Goal: Task Accomplishment & Management: Use online tool/utility

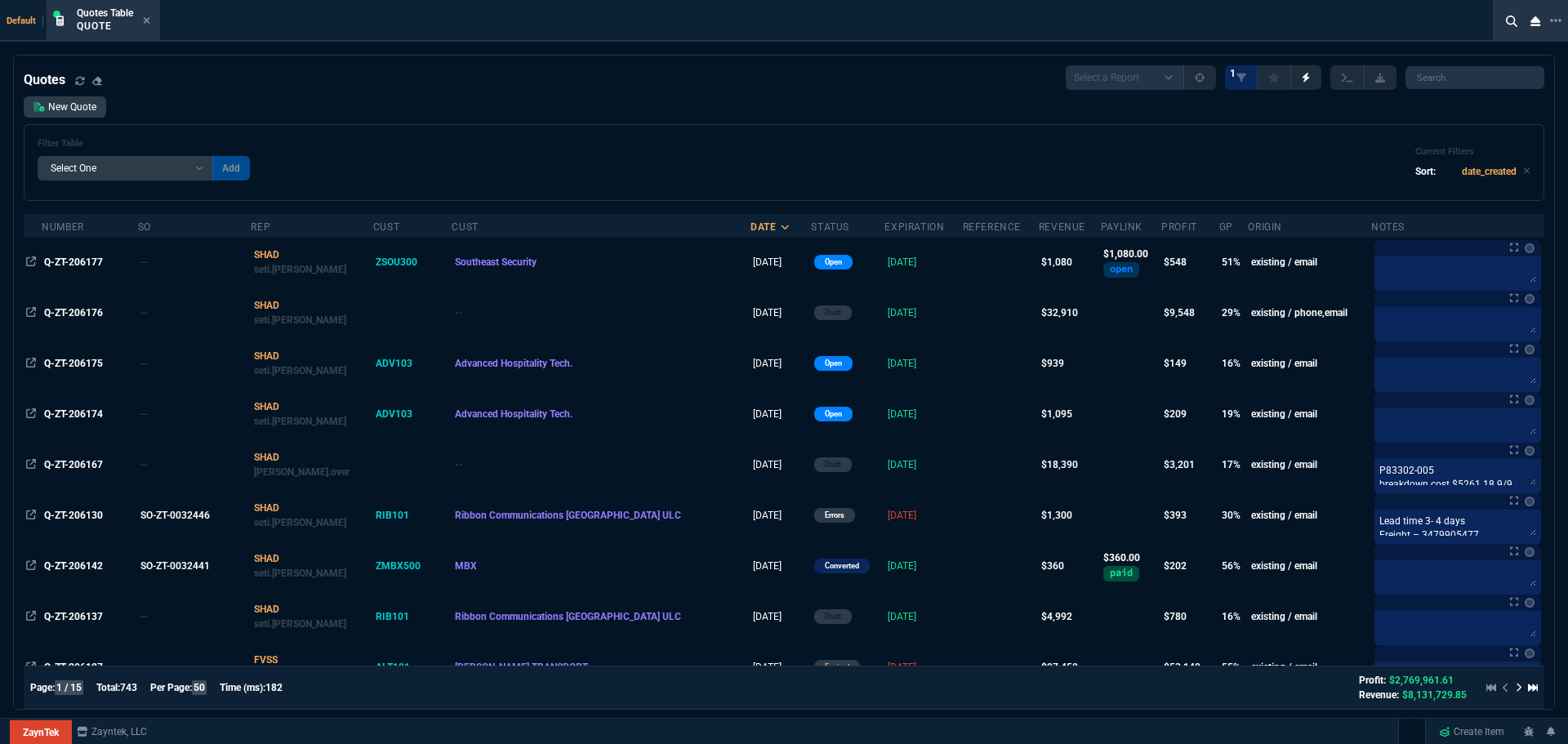
select select "4: SHAD"
select select
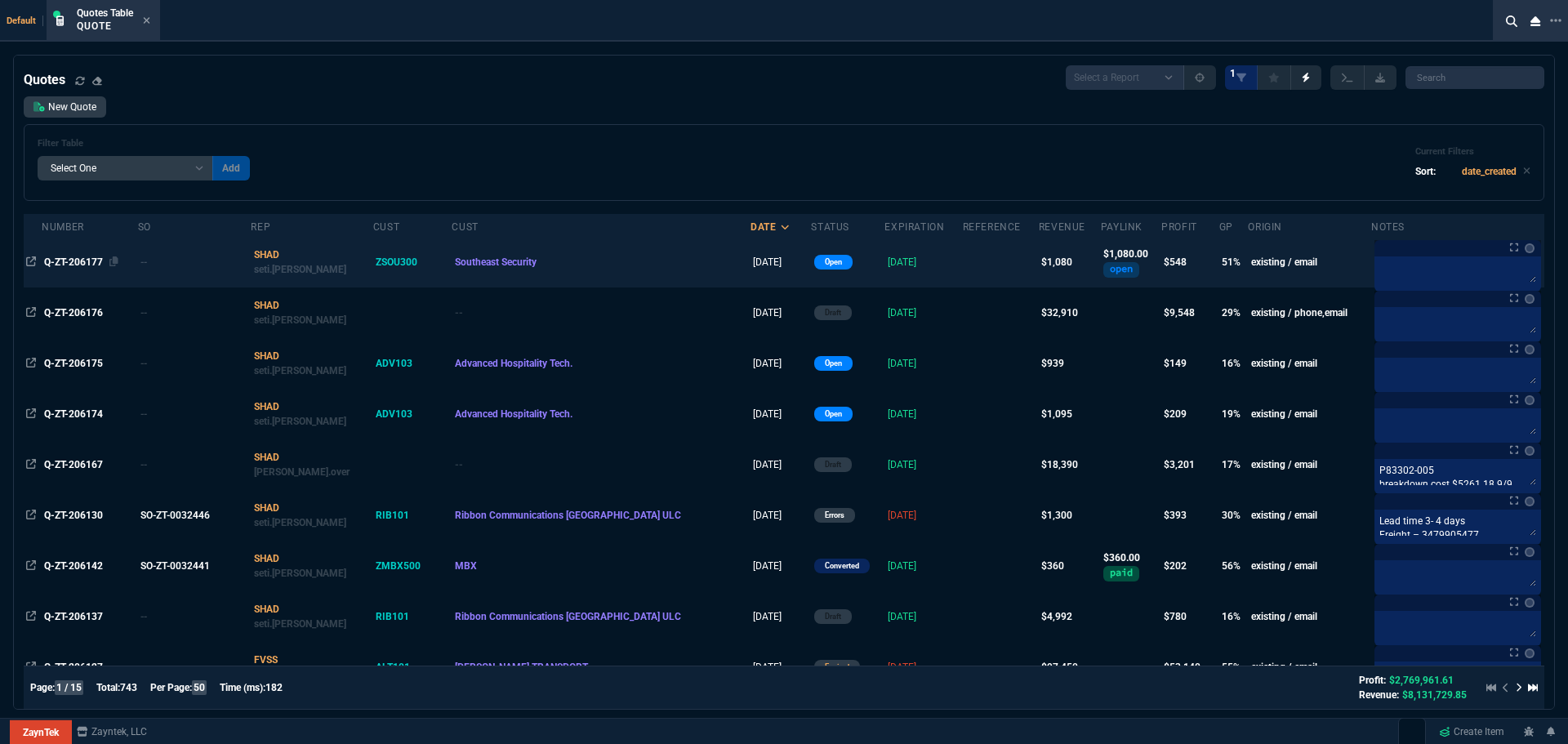
click at [78, 264] on span "Q-ZT-206177" at bounding box center [73, 262] width 59 height 12
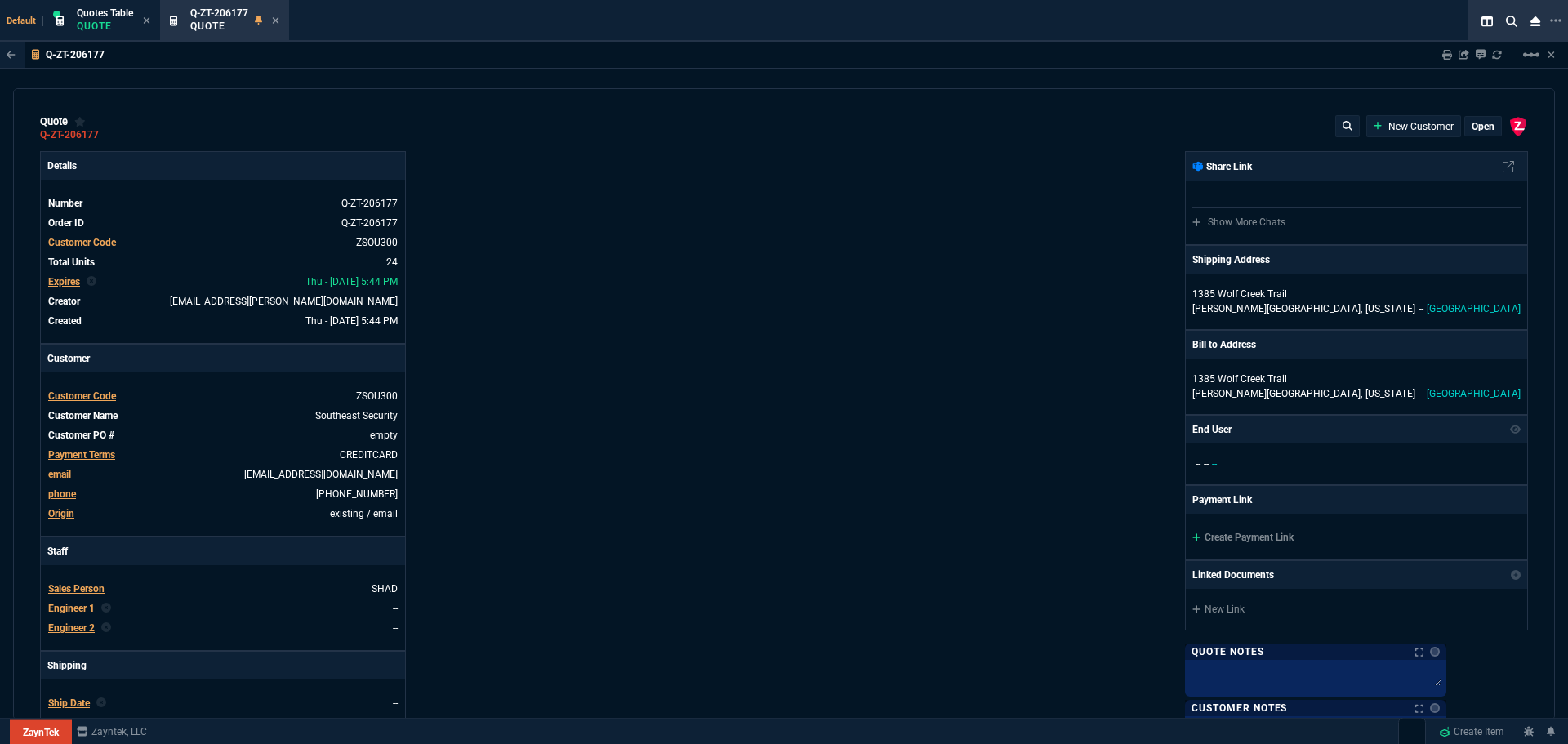
type input "53"
type input "24"
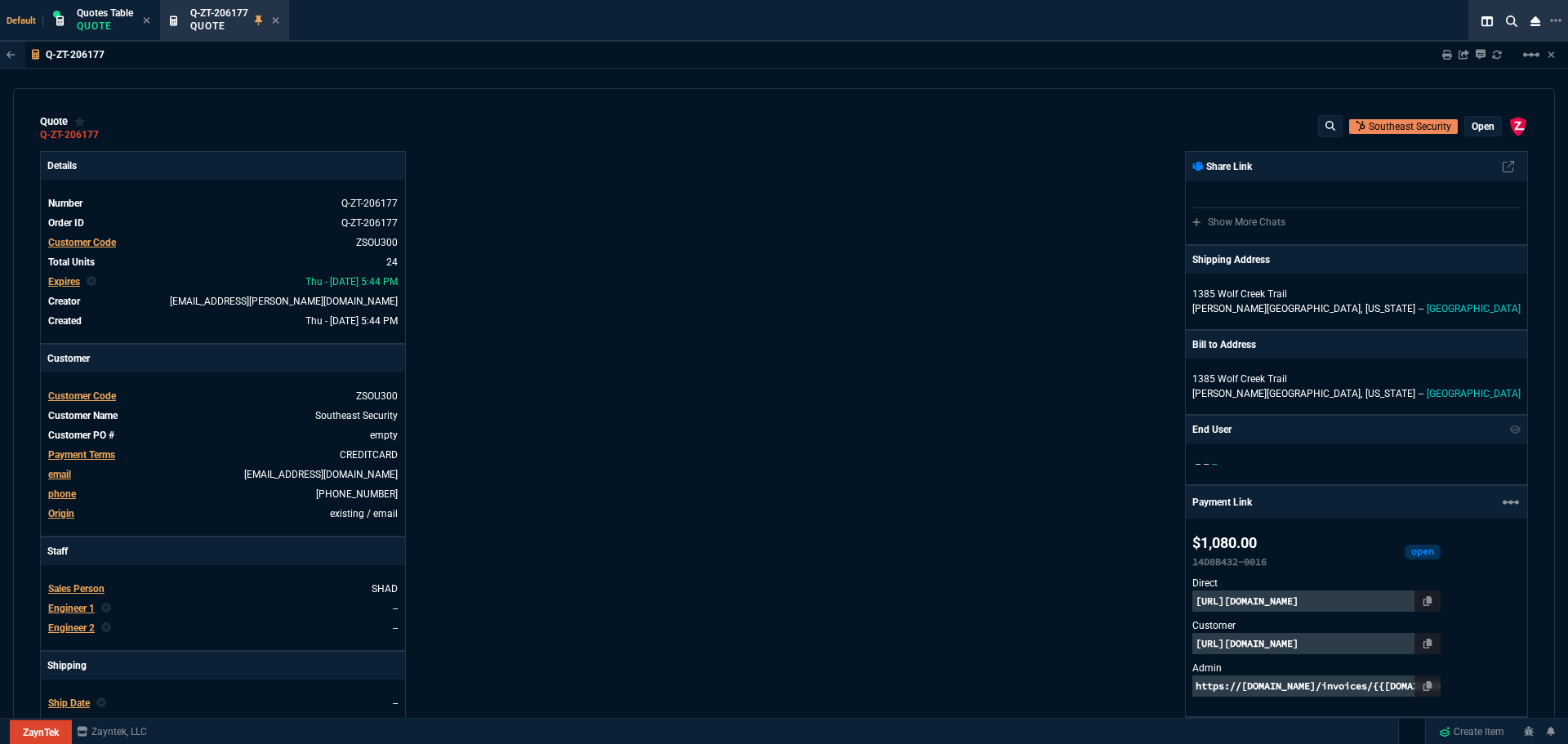
type input "181.05"
type input "75"
click at [310, 492] on icon at bounding box center [305, 493] width 9 height 10
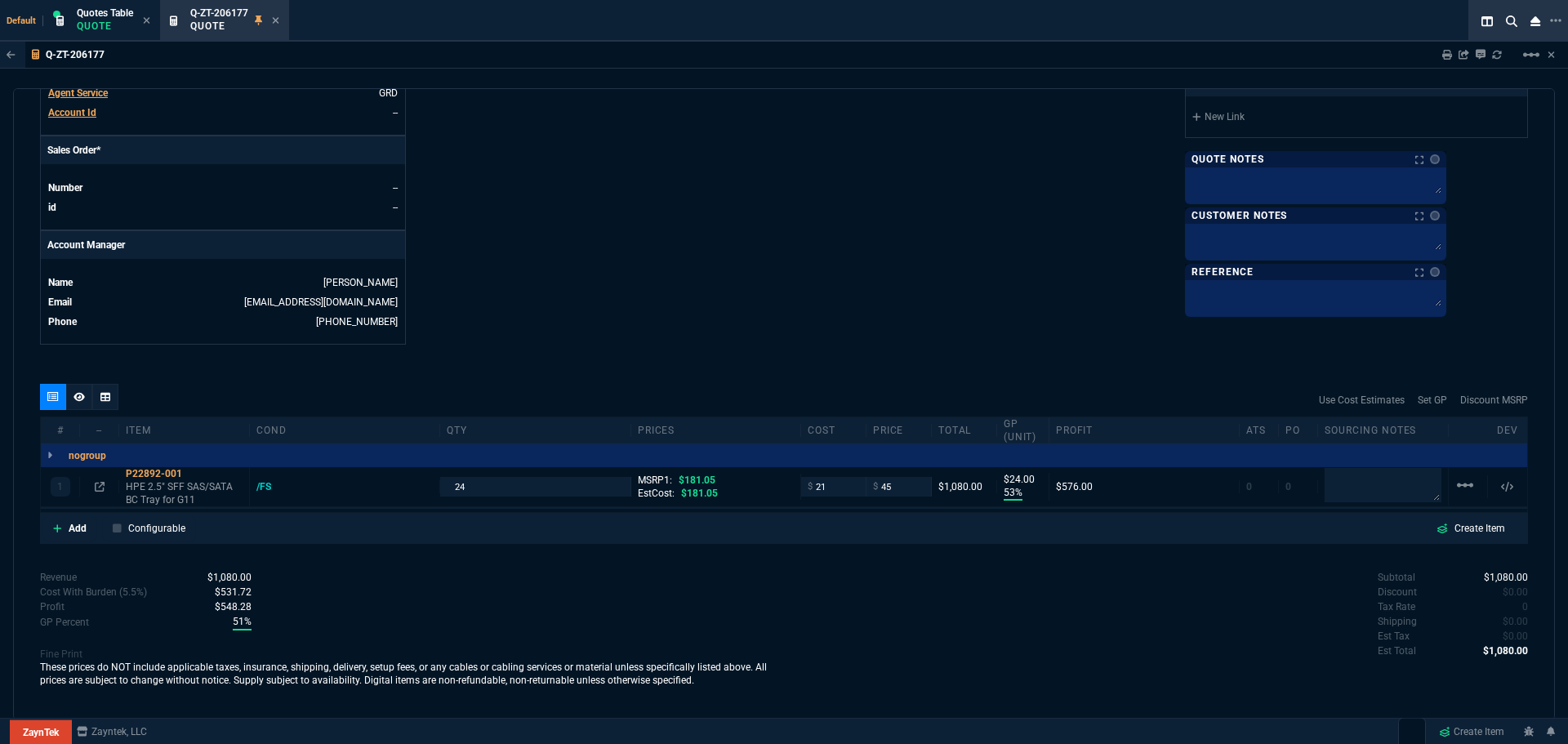
scroll to position [78, 0]
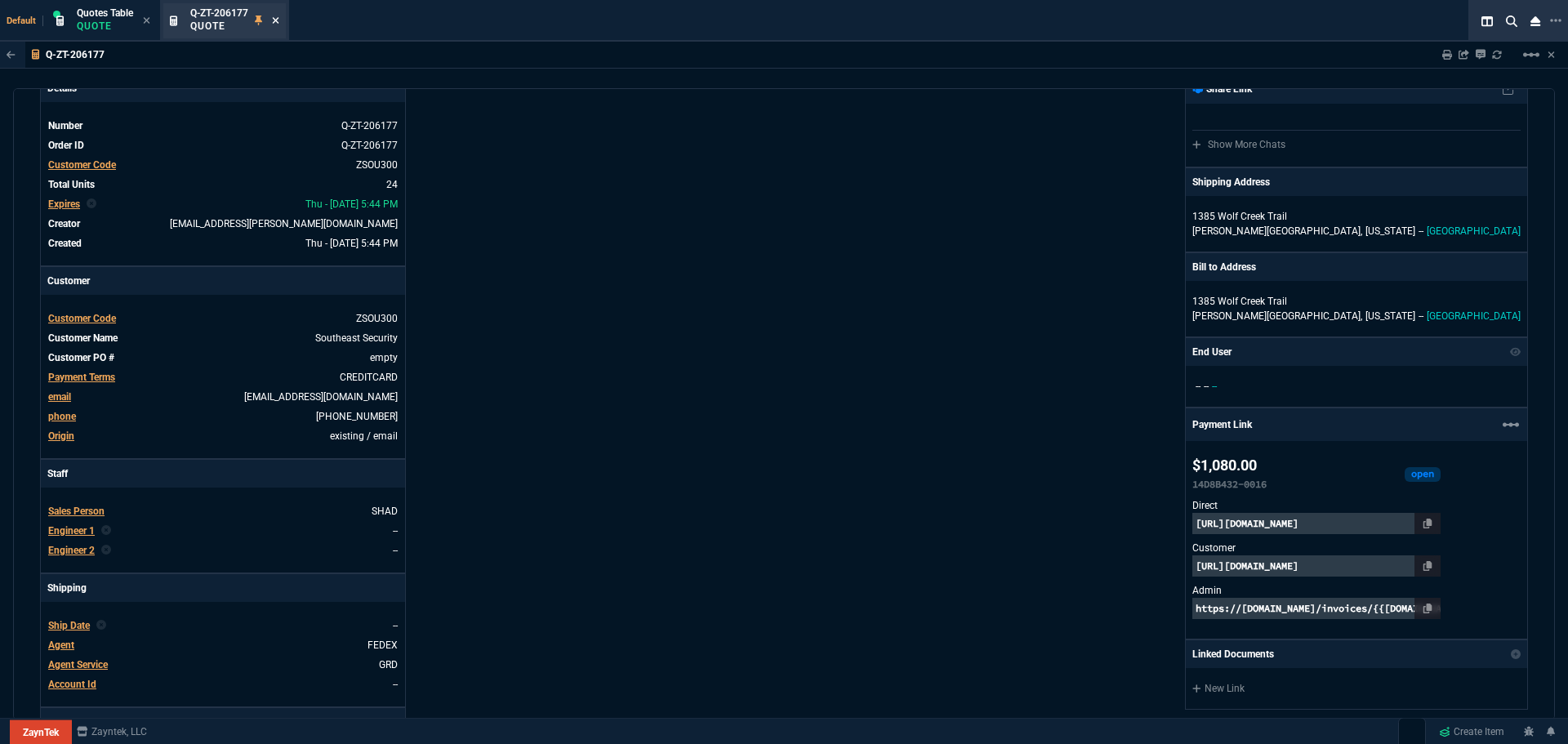
click at [277, 18] on icon at bounding box center [276, 20] width 7 height 10
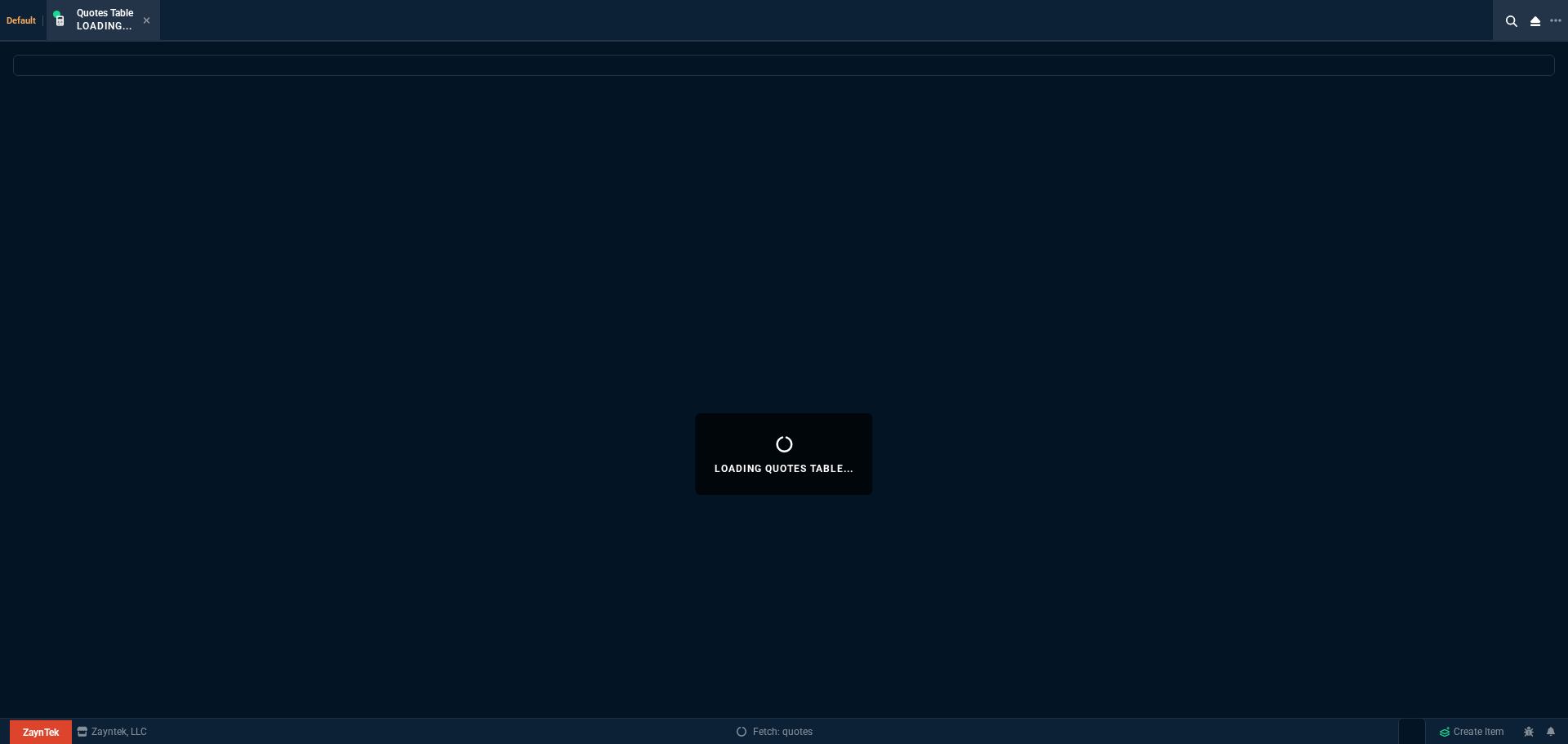
select select
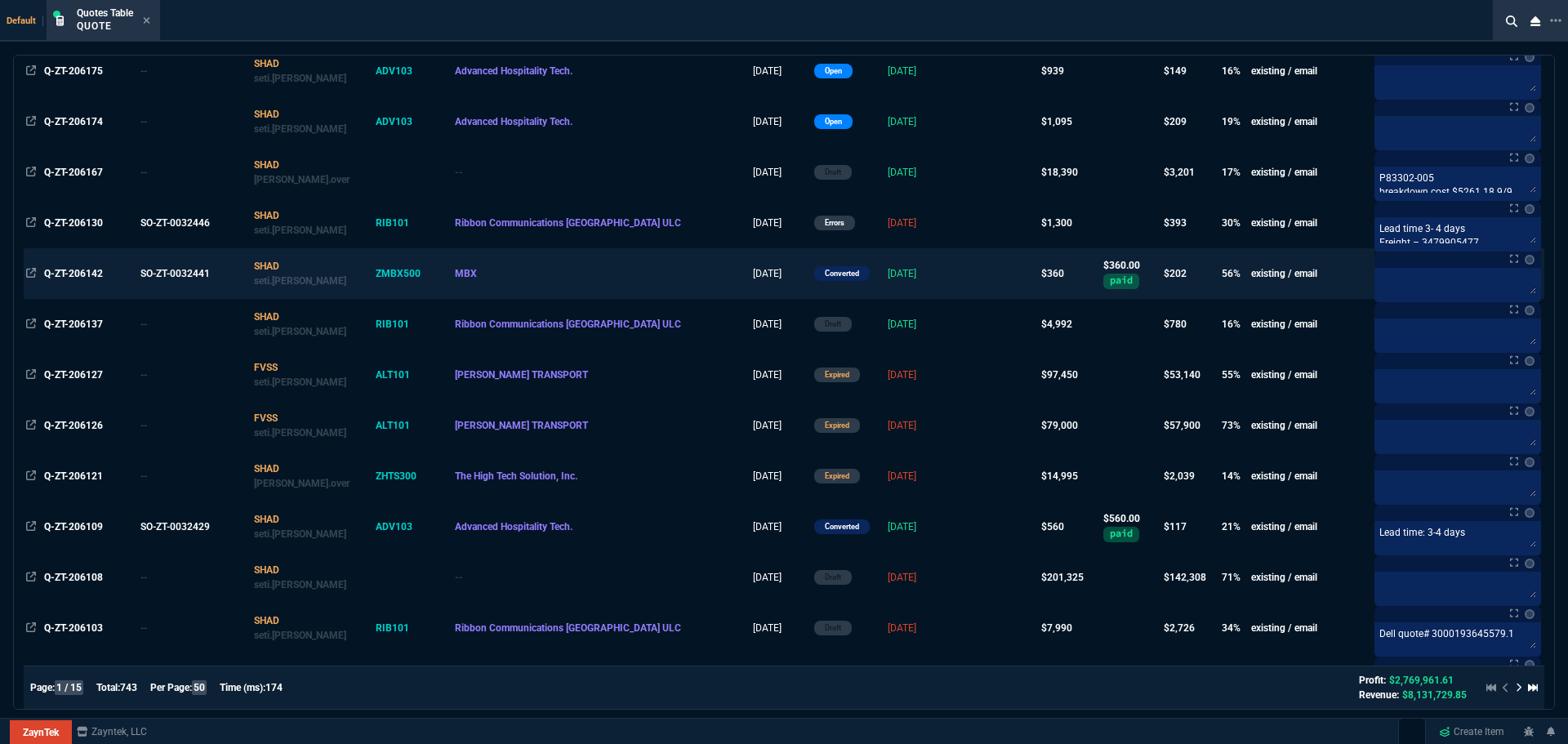
scroll to position [326, 0]
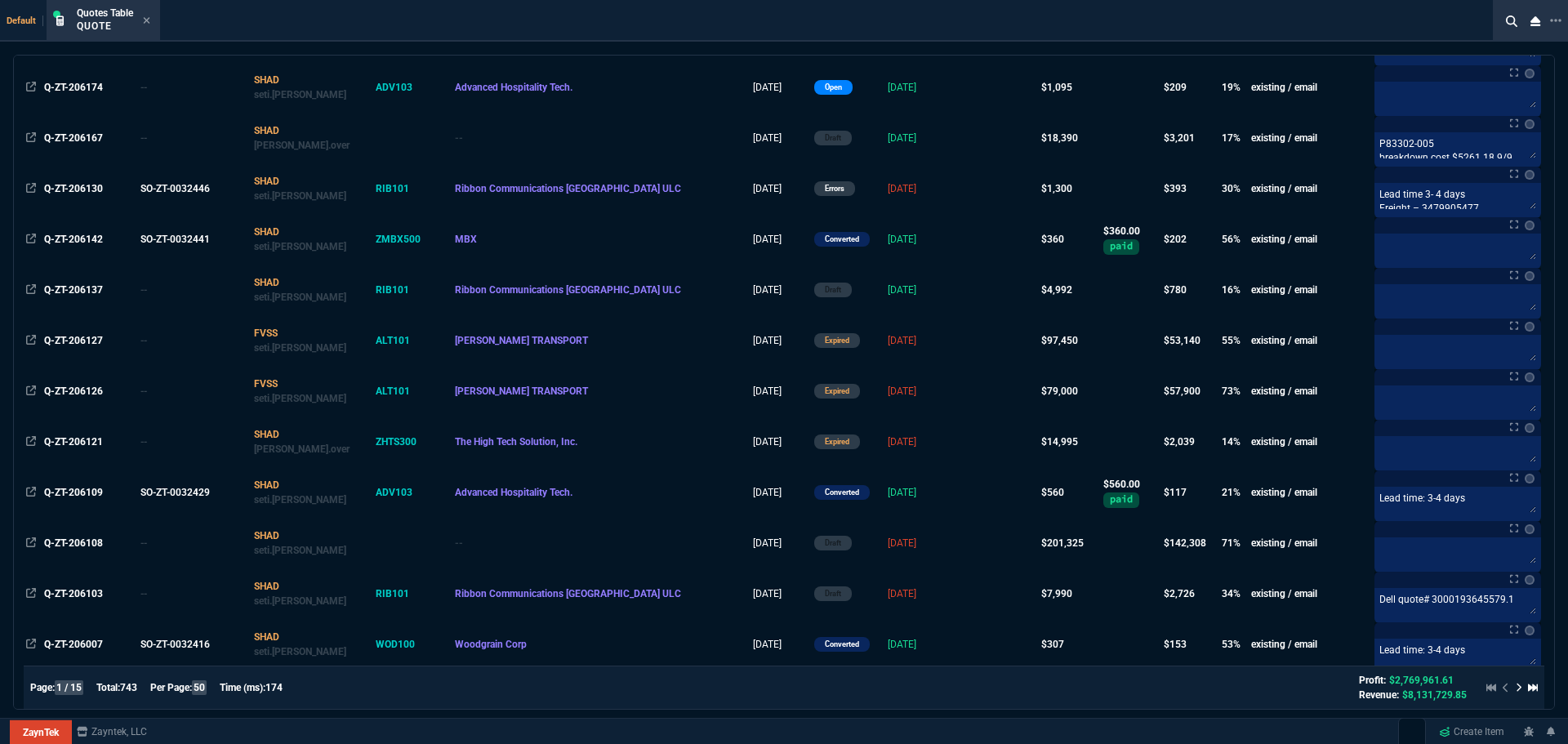
click at [79, 337] on span "Q-ZT-206127" at bounding box center [73, 340] width 59 height 12
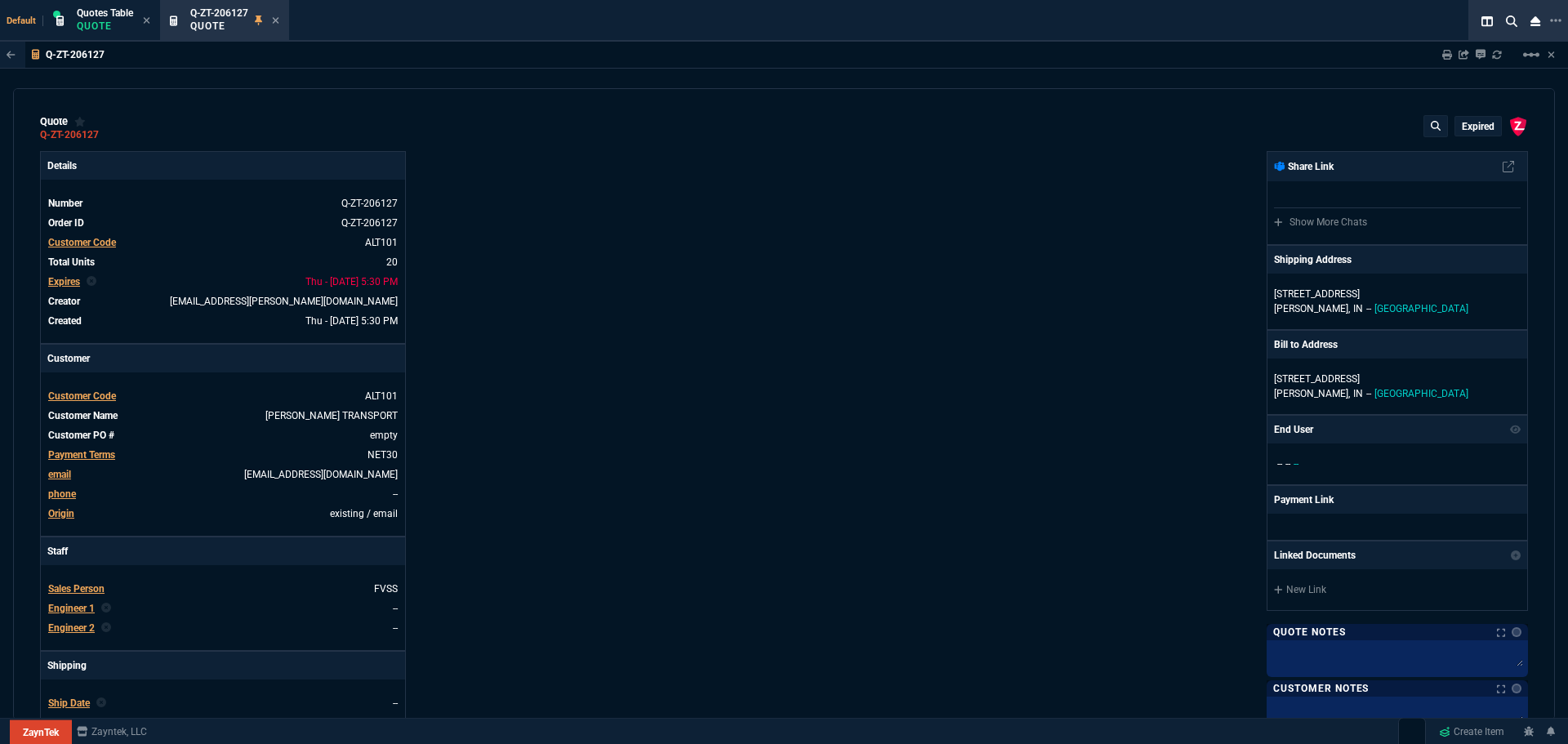
type input "65"
type input "3895"
type input "44"
type input "1650"
click at [95, 24] on p "Quote" at bounding box center [105, 26] width 56 height 13
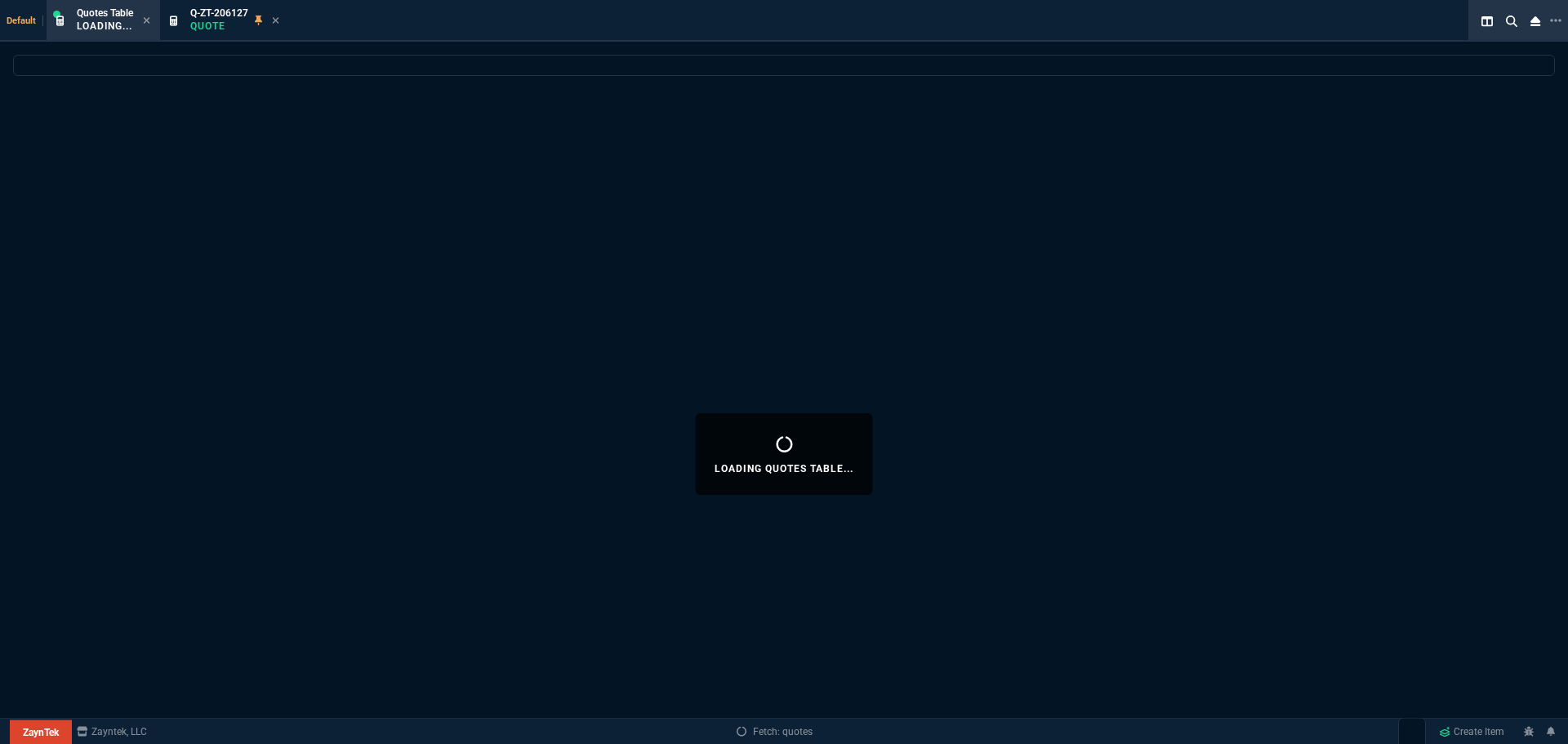
select select
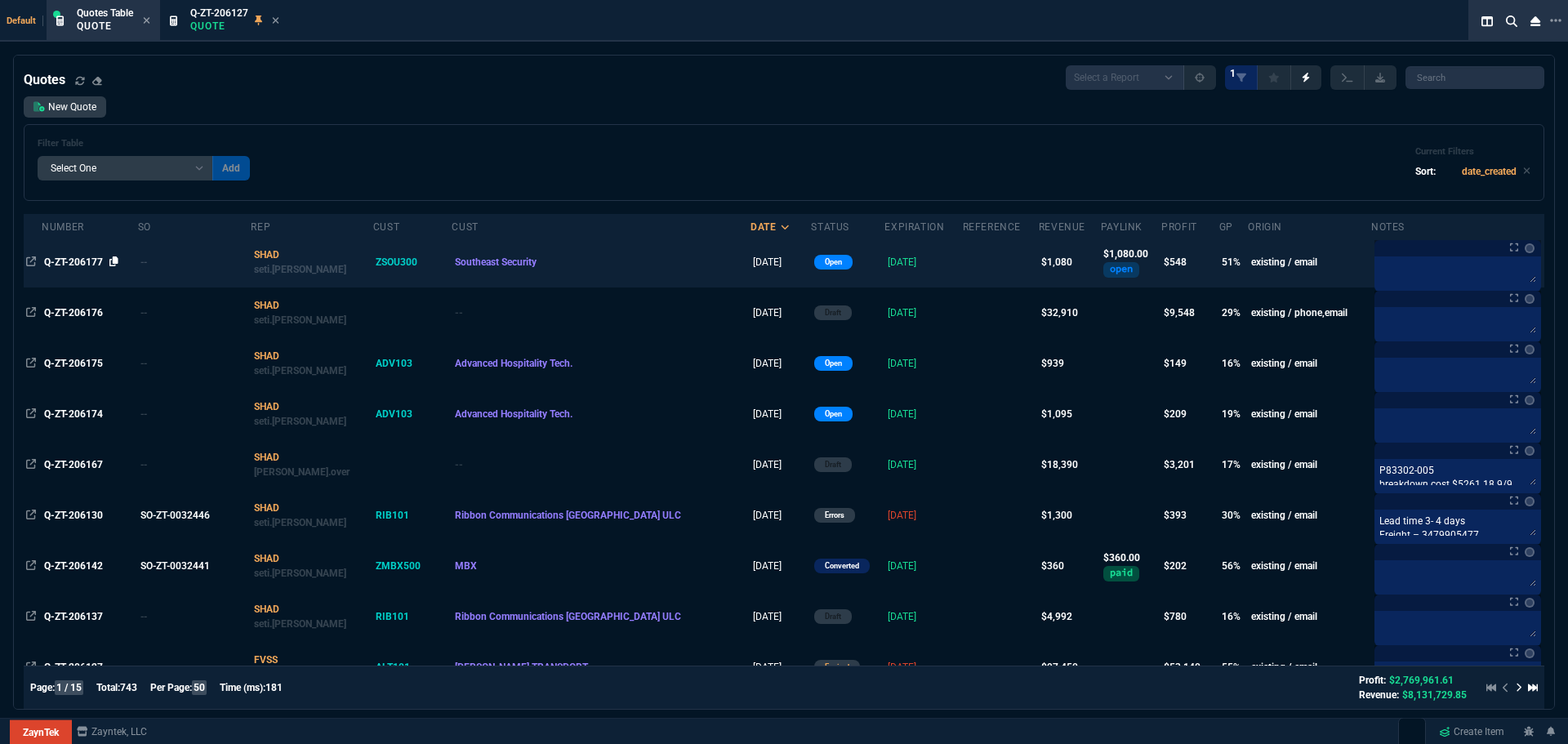
click at [116, 263] on icon at bounding box center [114, 261] width 9 height 10
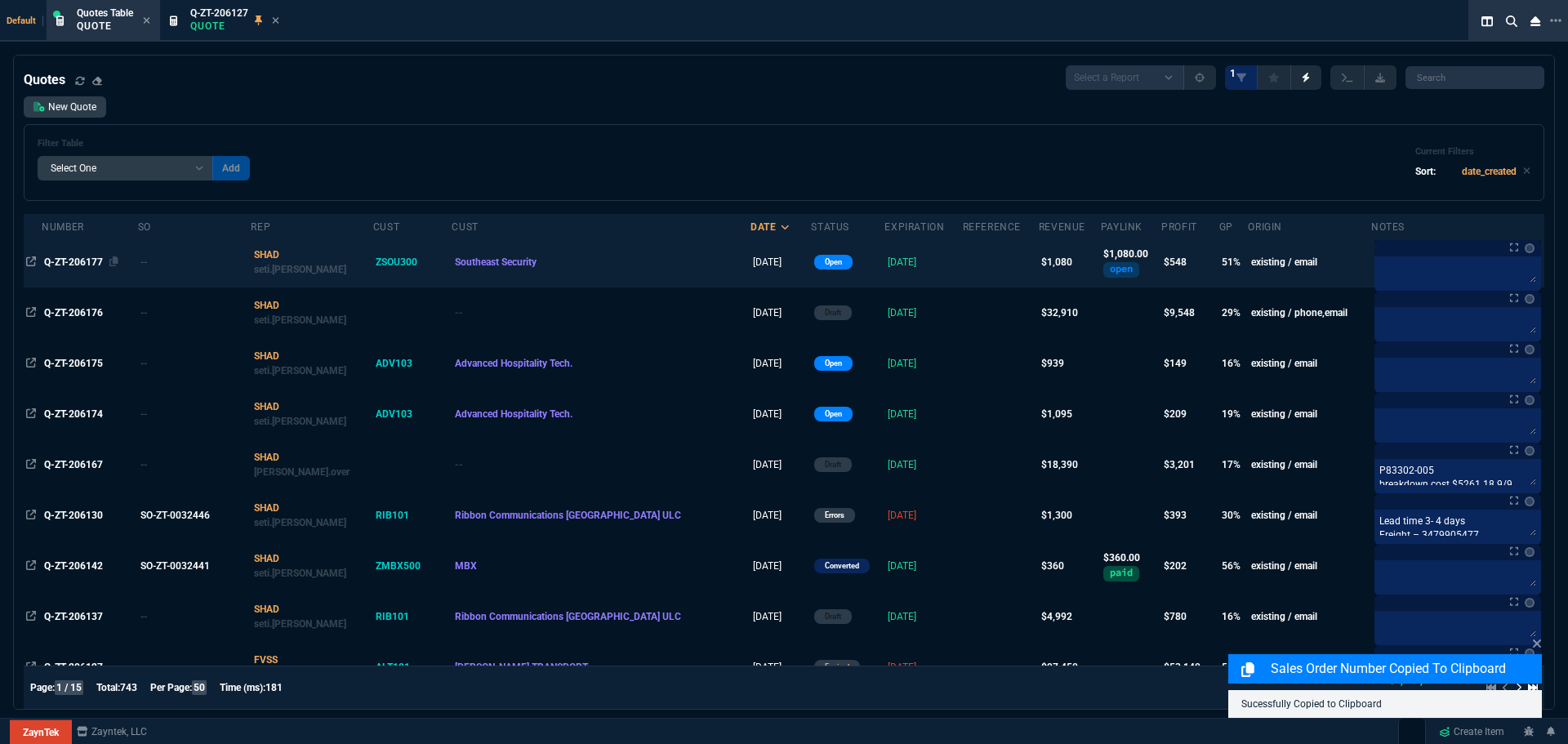
click at [90, 261] on span "Q-ZT-206177" at bounding box center [73, 262] width 59 height 12
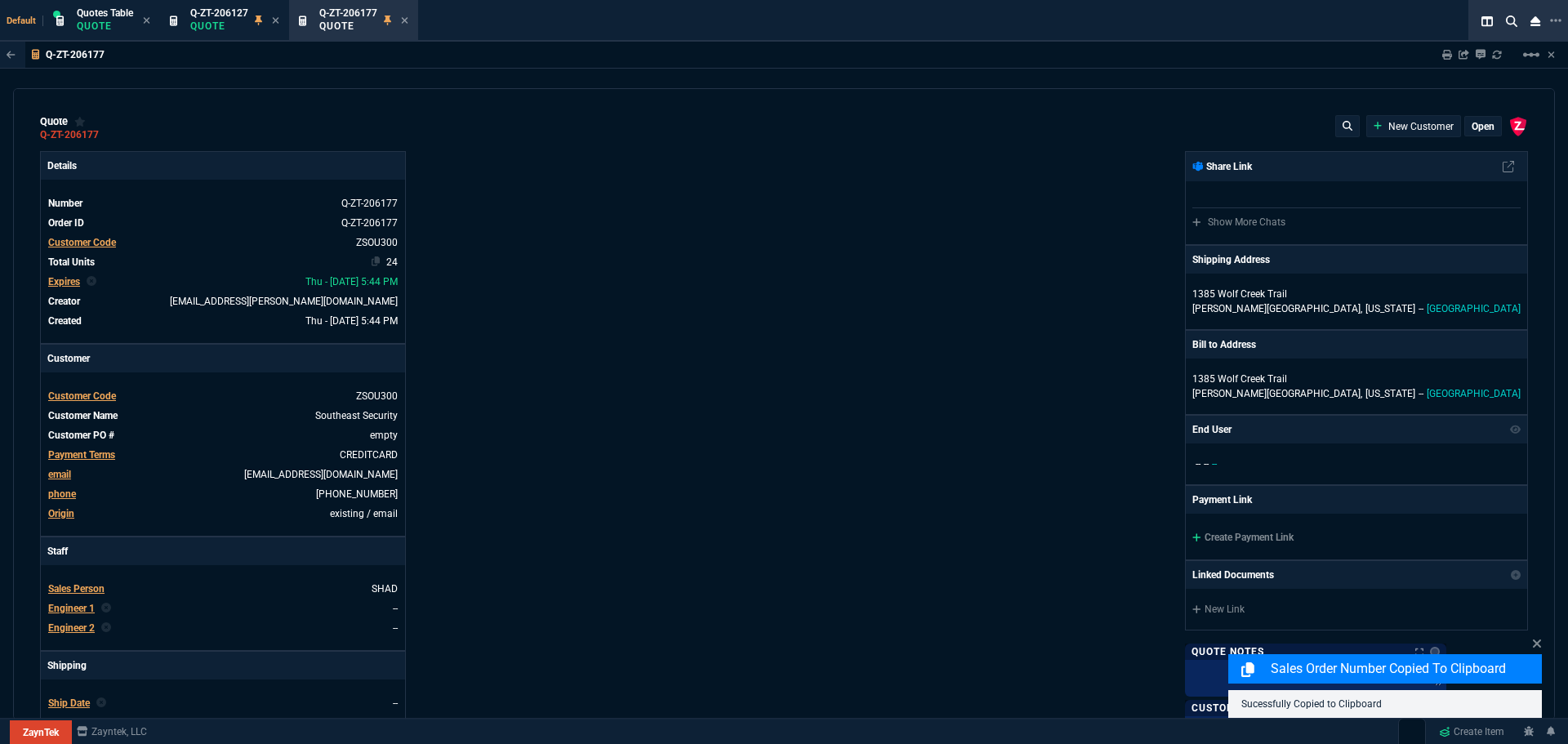
type input "181.05"
type input "53"
type input "24"
type input "75"
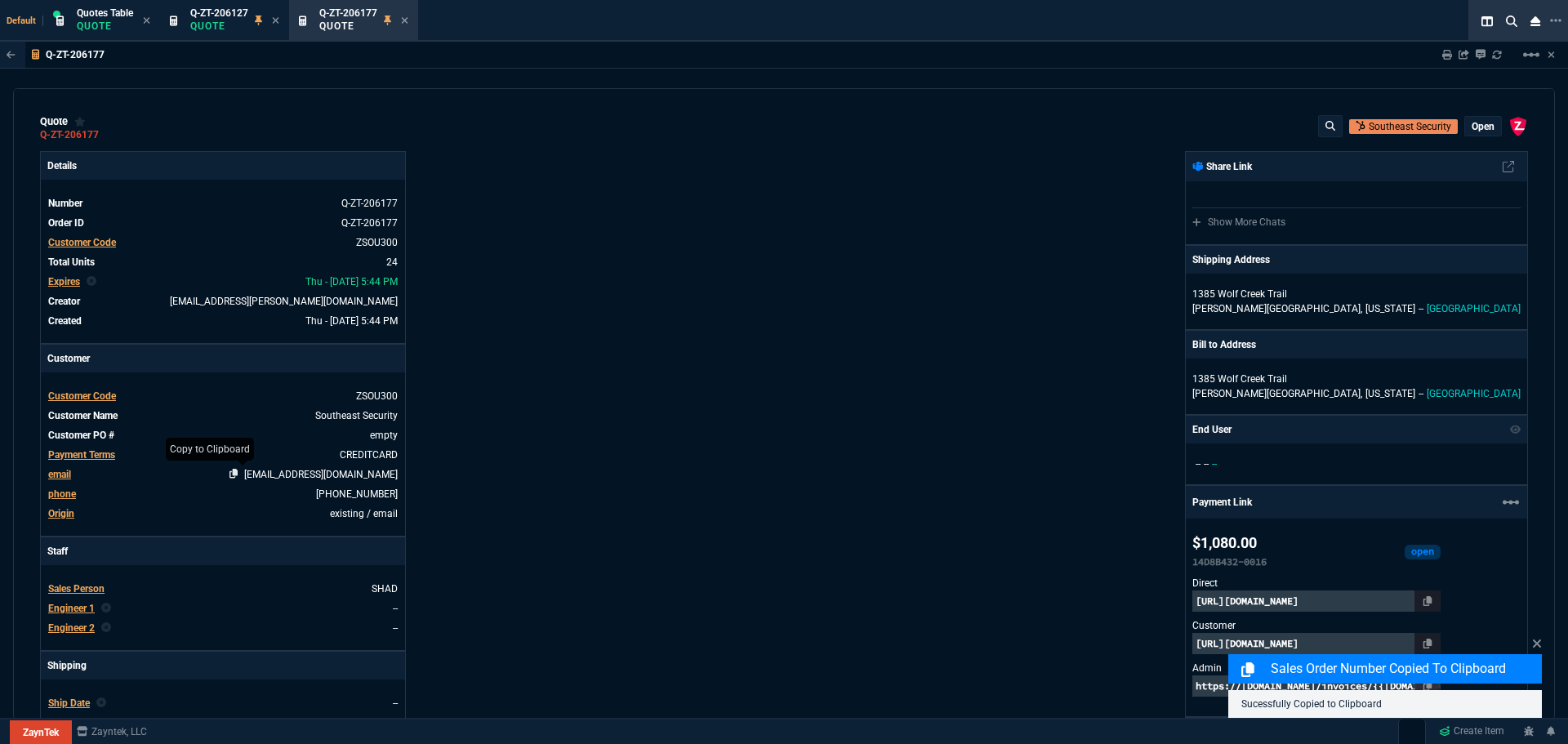
click at [238, 473] on icon at bounding box center [234, 473] width 9 height 10
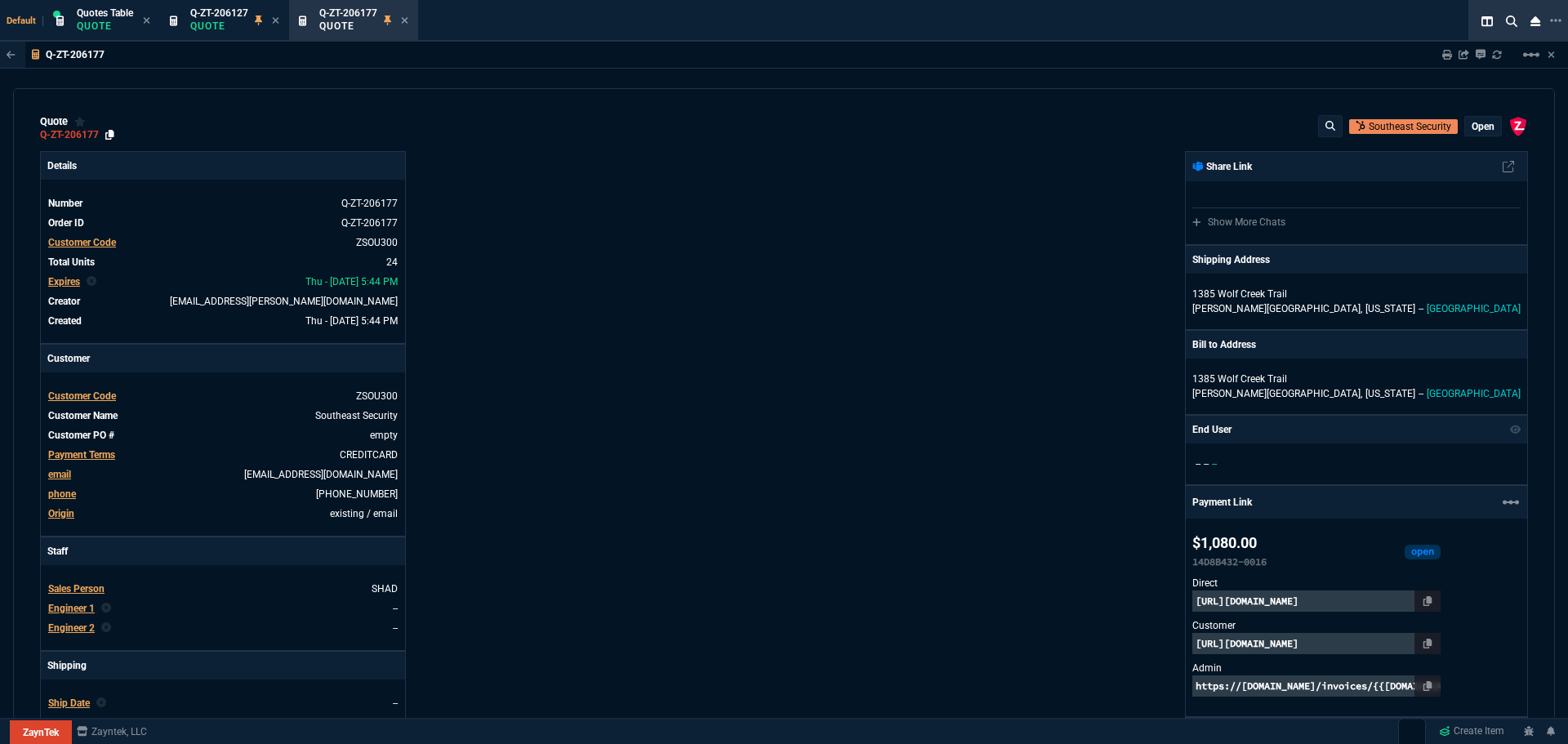
click at [108, 133] on icon at bounding box center [110, 134] width 9 height 10
click at [402, 21] on icon at bounding box center [404, 20] width 7 height 10
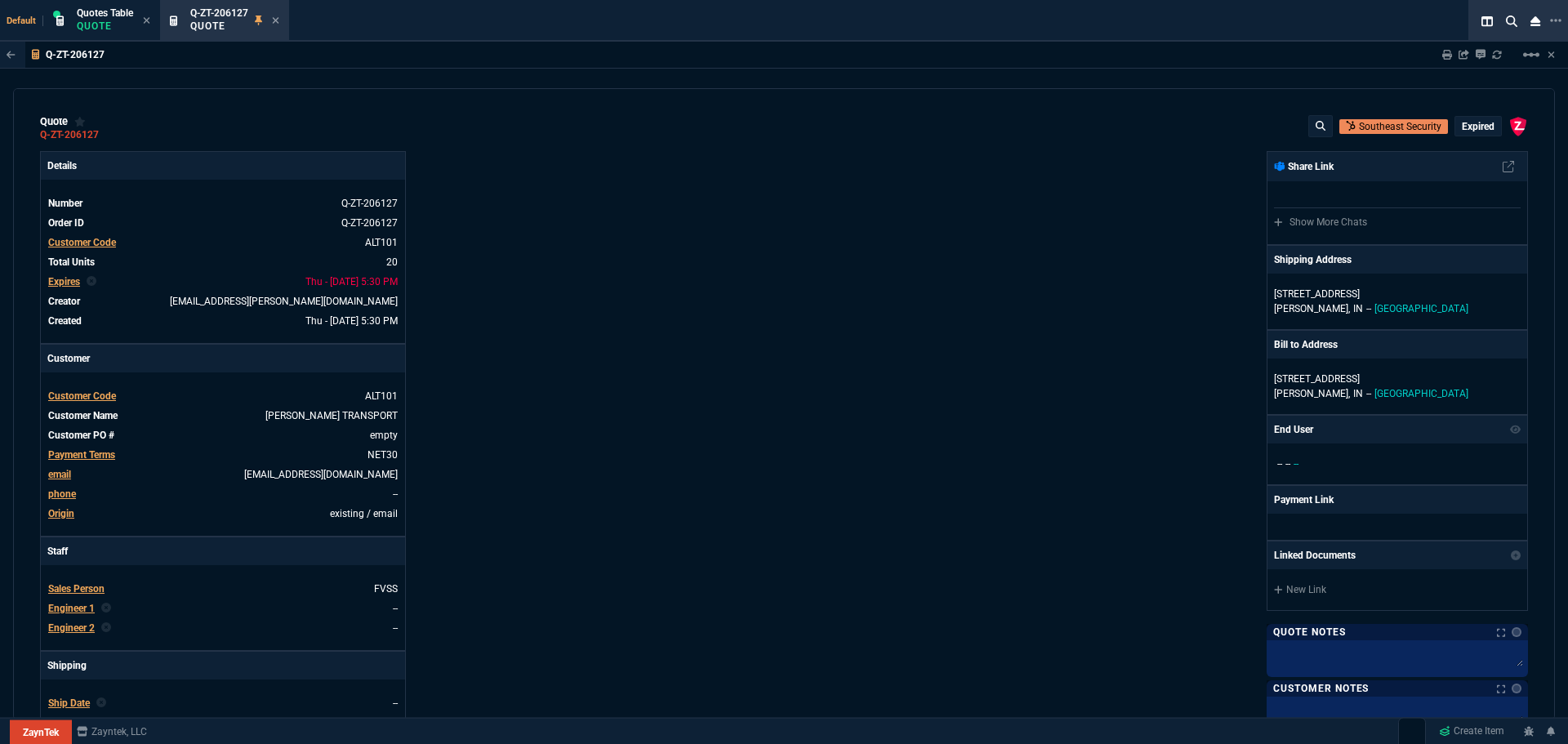
type input "65"
type input "3895"
type input "44"
type input "1650"
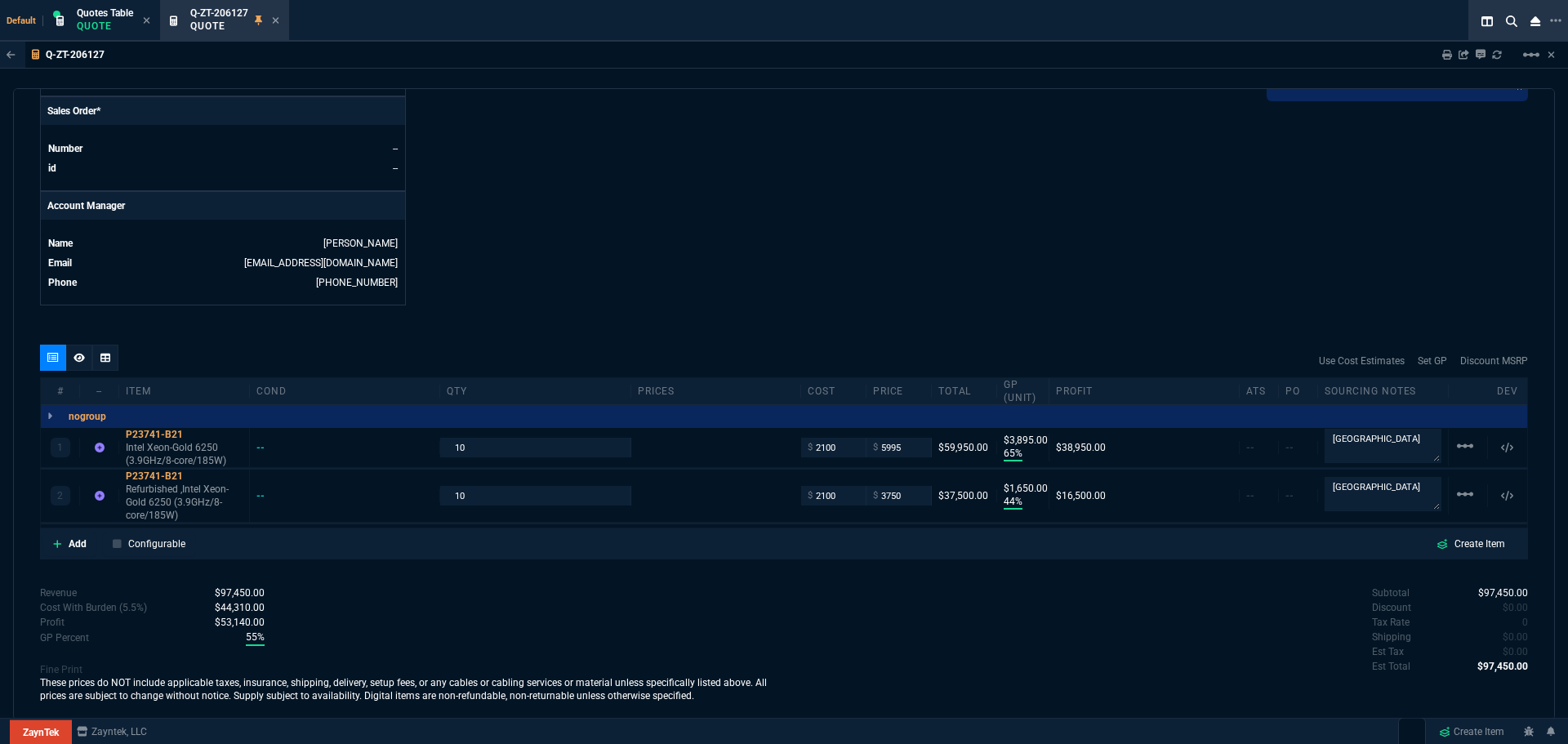
scroll to position [703, 0]
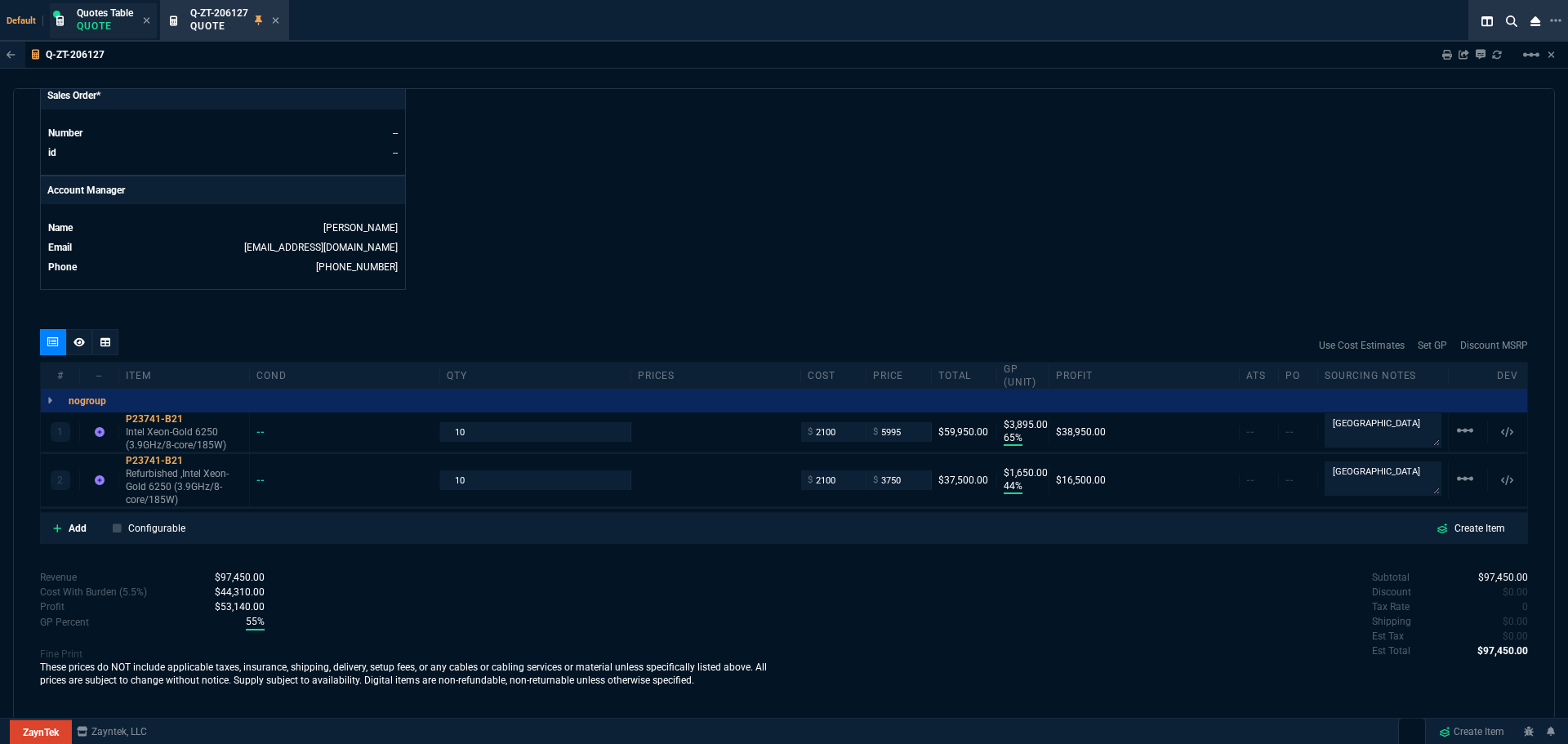
click at [96, 19] on div "Quotes Table Quote" at bounding box center [105, 21] width 56 height 29
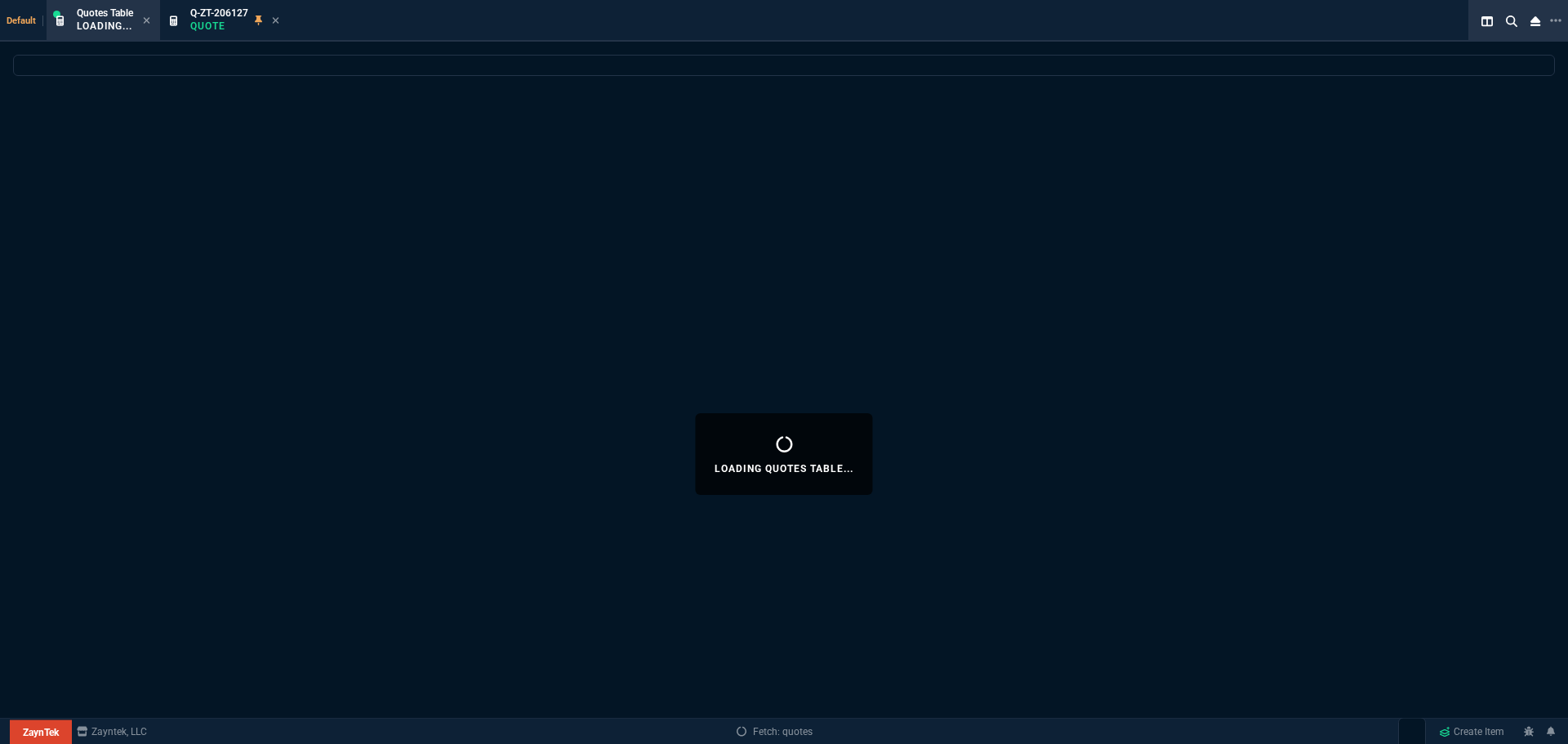
select select
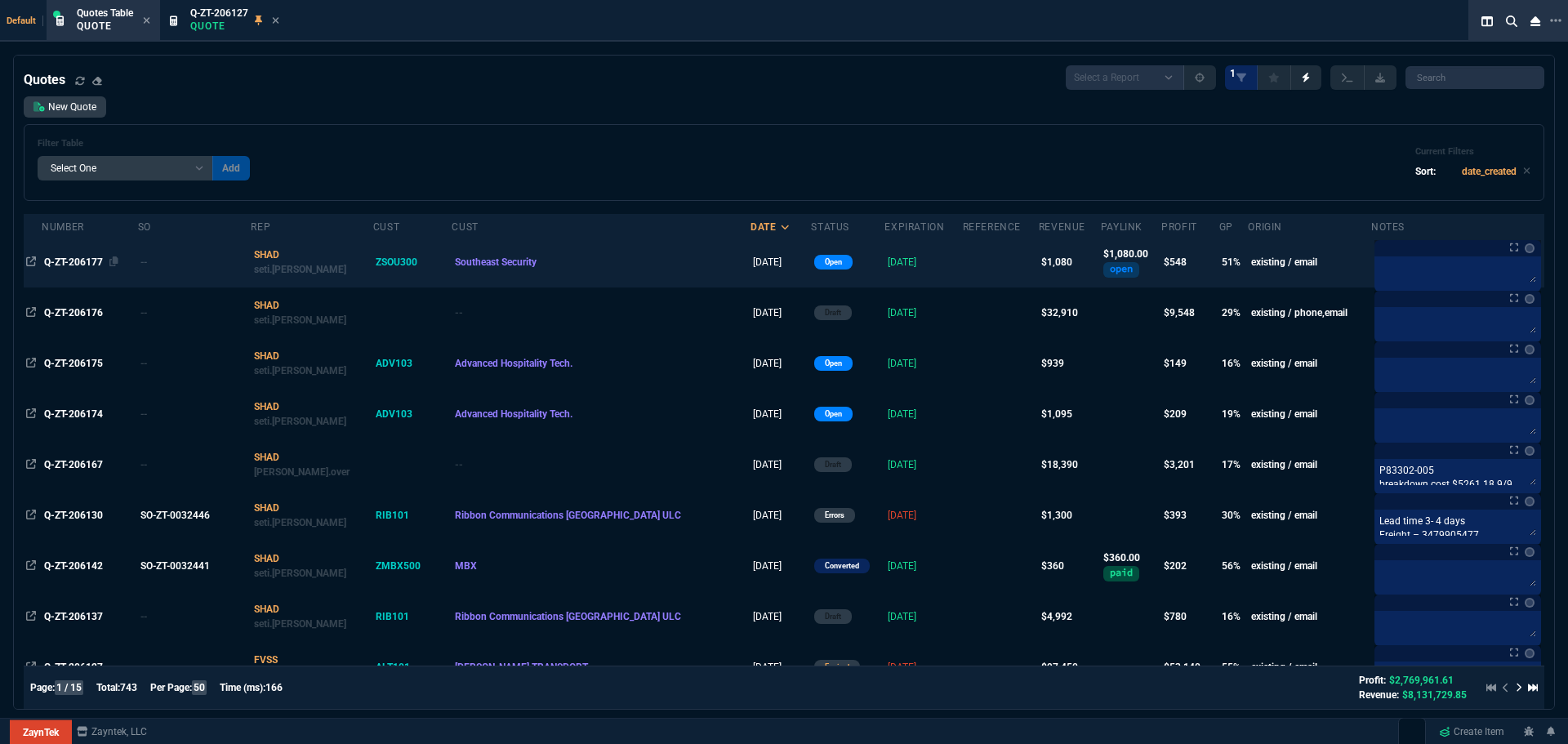
click at [52, 262] on span "Q-ZT-206177" at bounding box center [73, 262] width 59 height 12
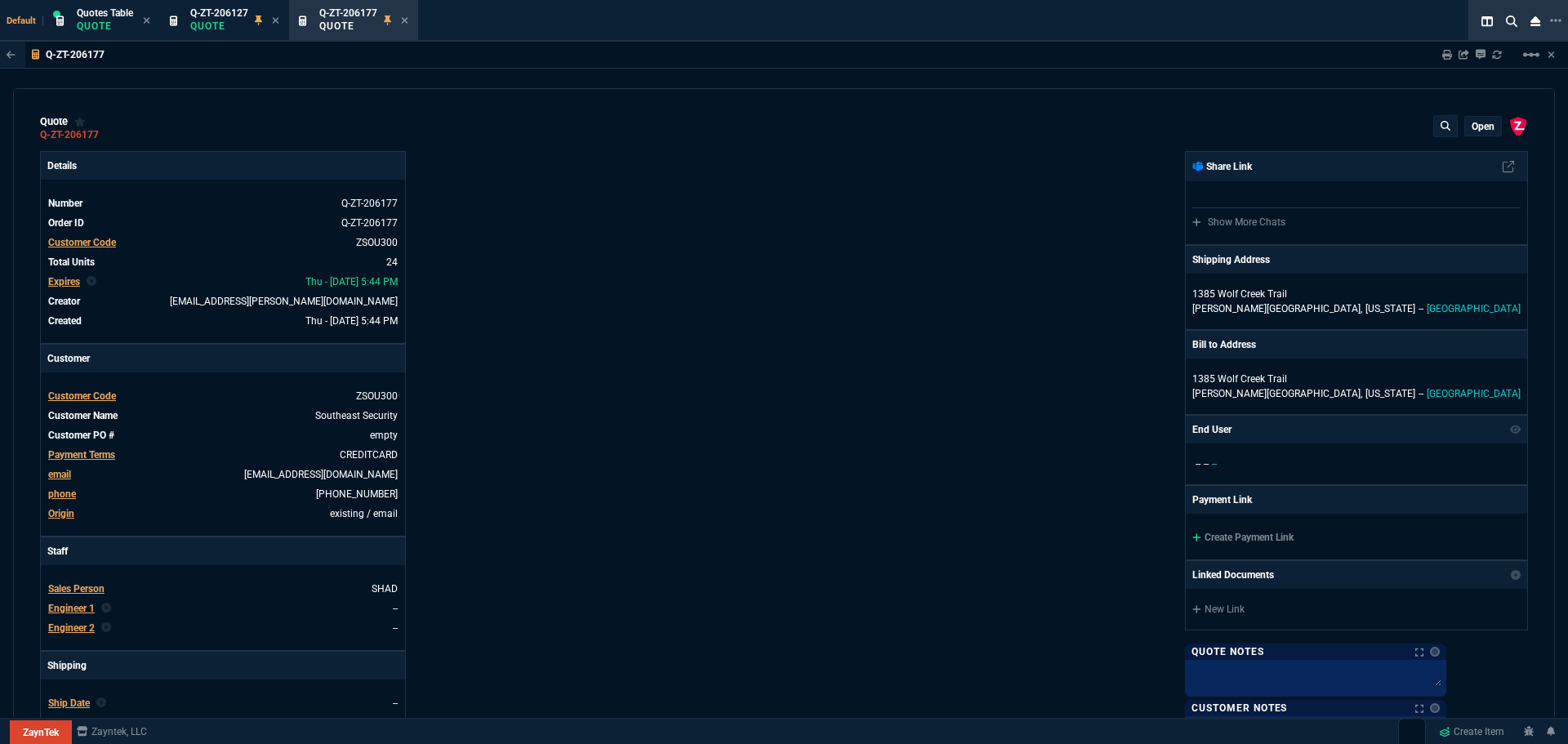
type input "53"
type input "24"
type input "75"
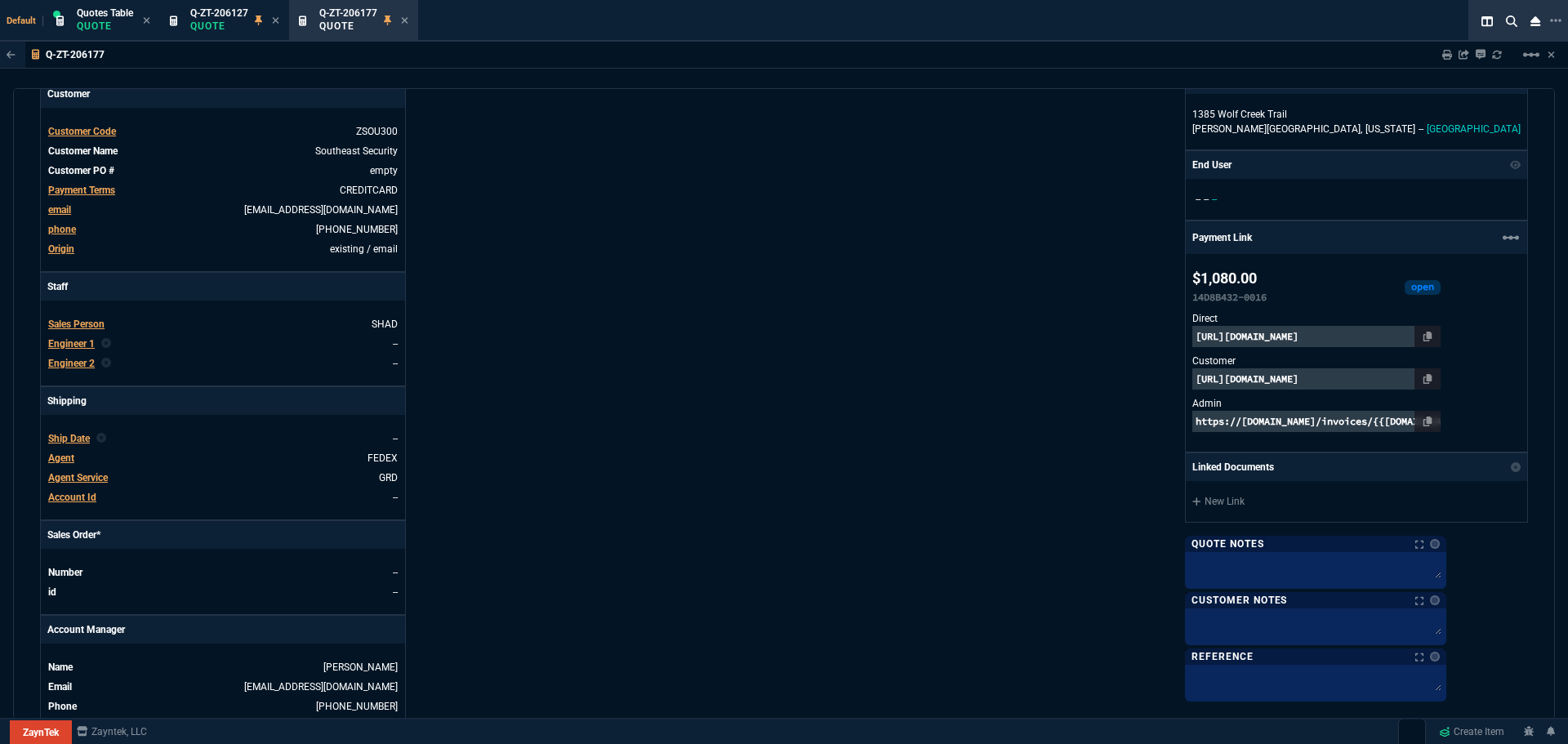
scroll to position [572, 0]
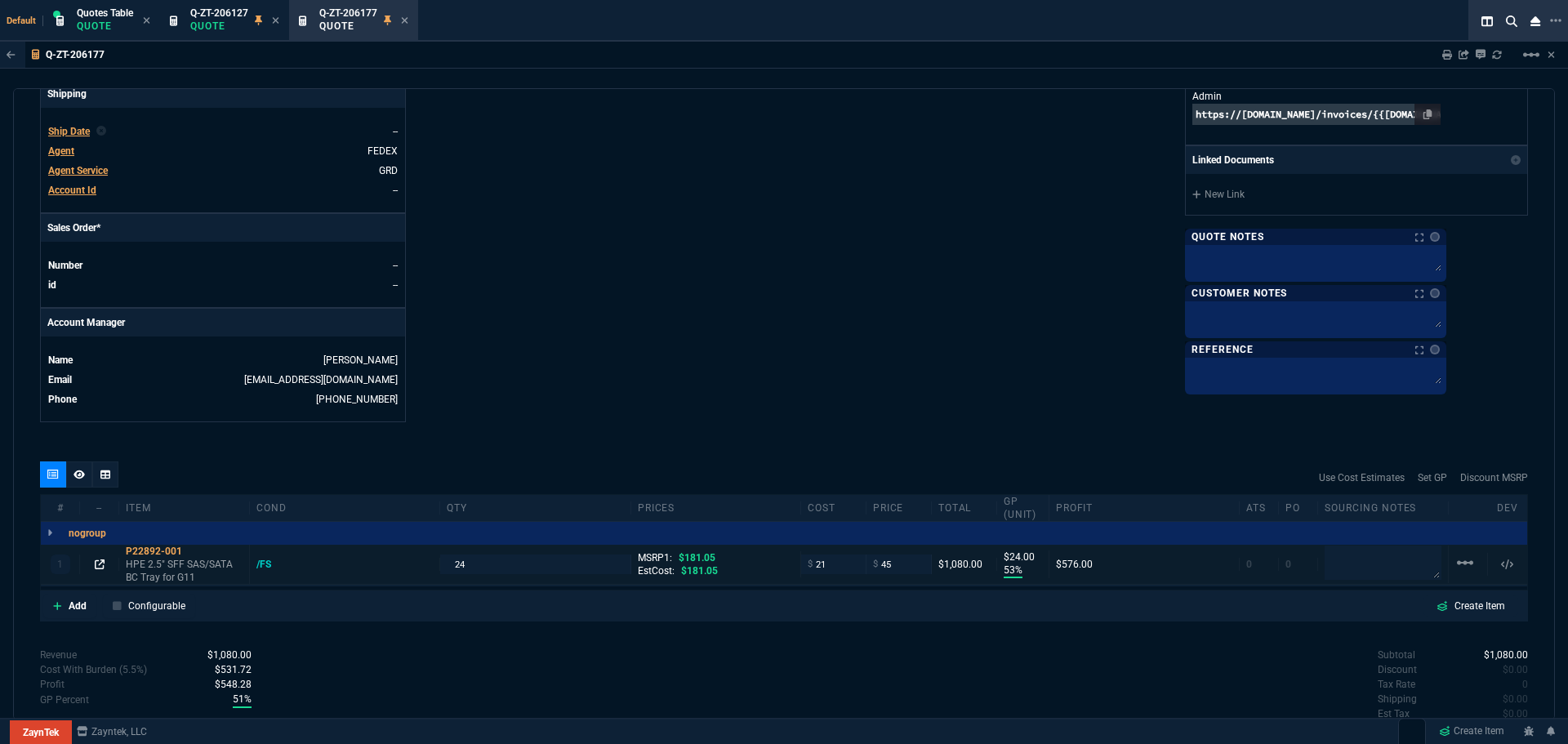
click at [101, 564] on icon at bounding box center [99, 564] width 10 height 10
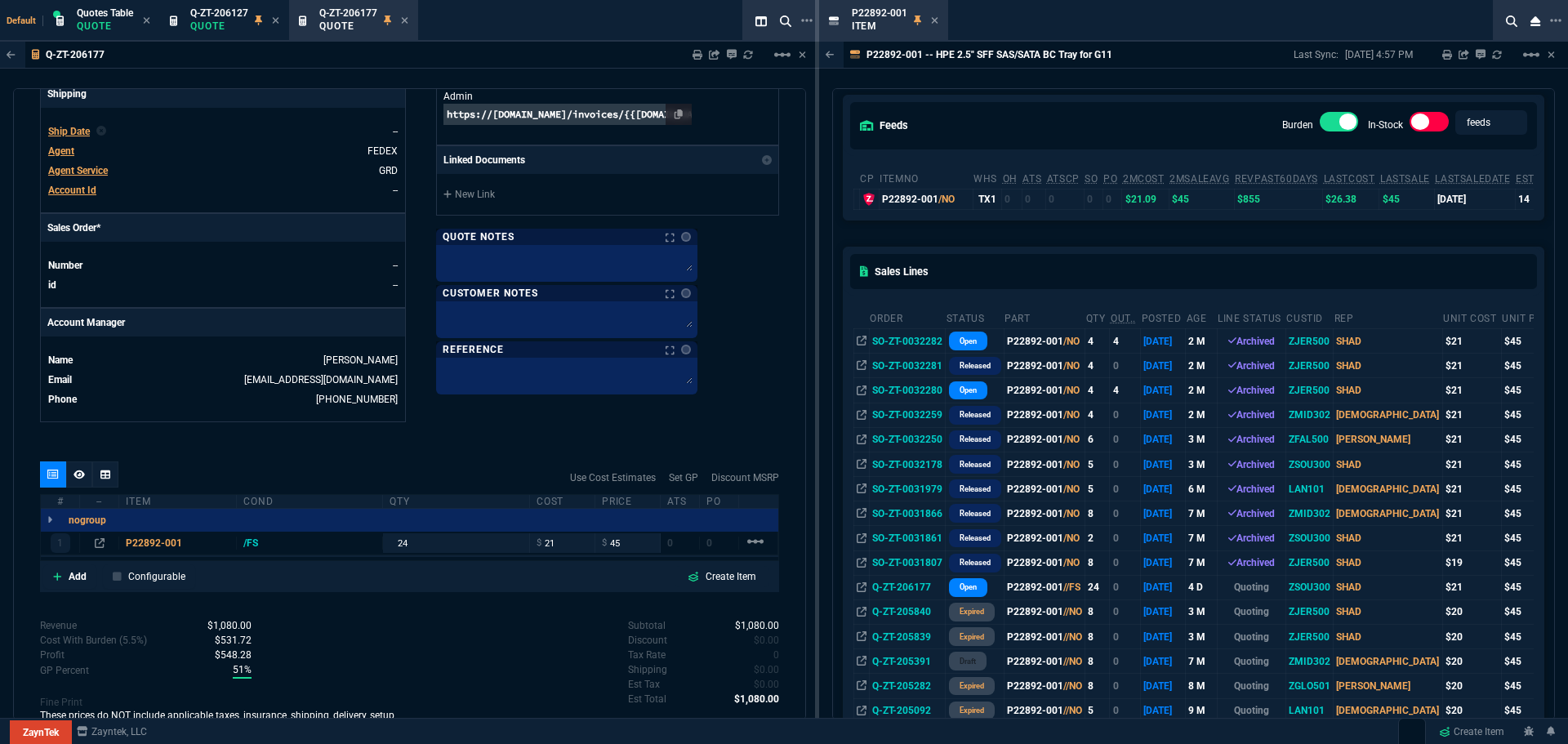
scroll to position [0, 0]
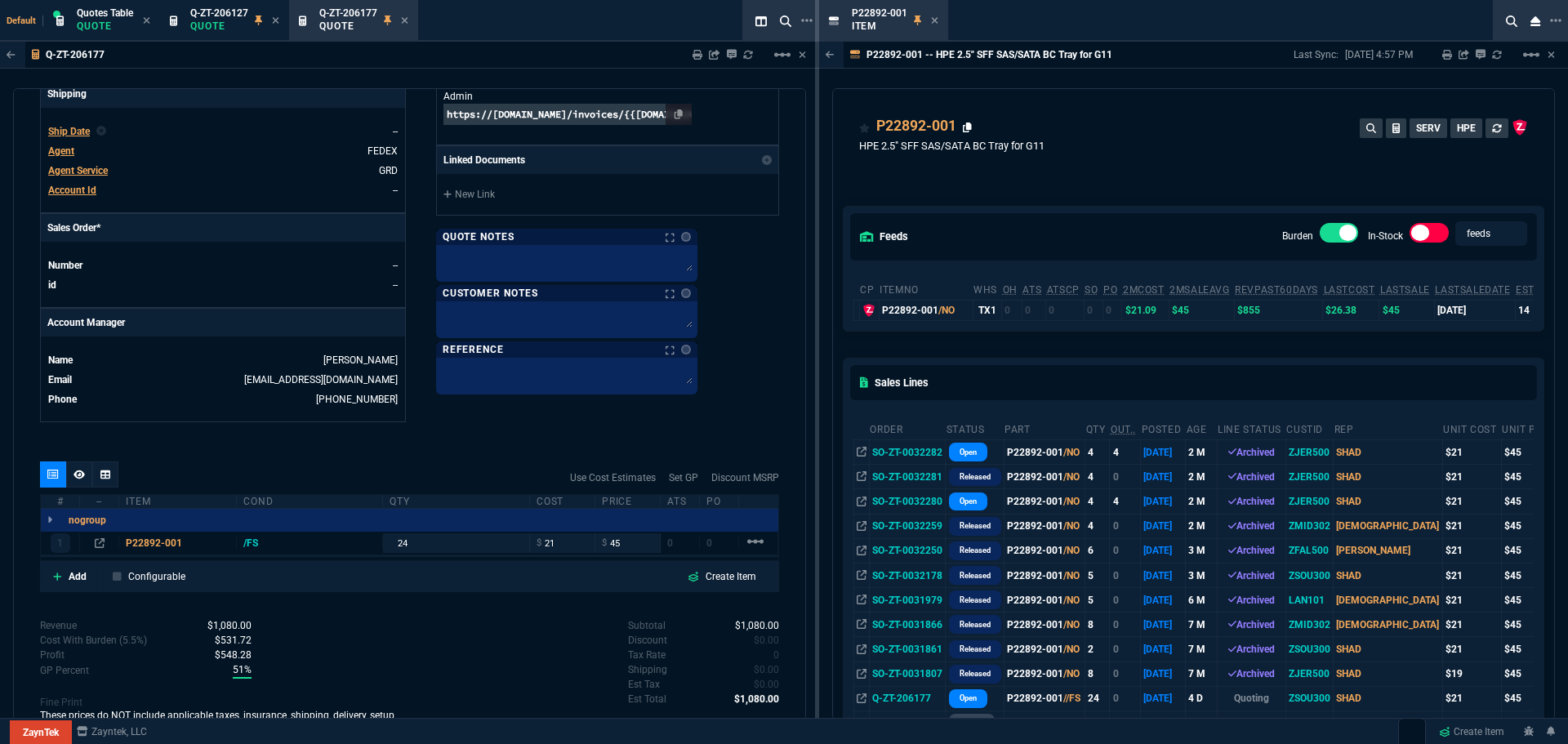
click at [967, 127] on icon at bounding box center [967, 127] width 9 height 10
